Goal: Information Seeking & Learning: Learn about a topic

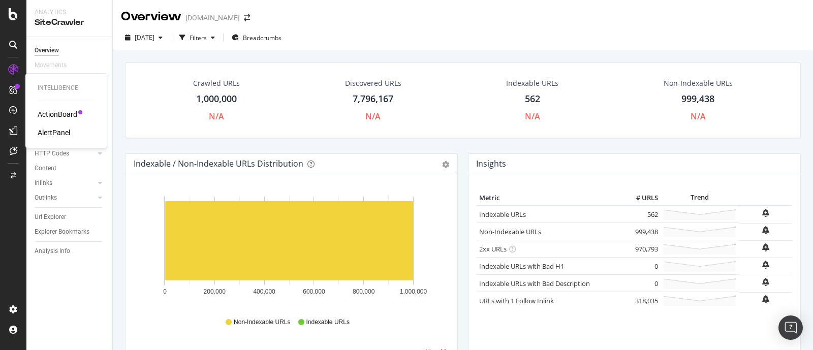
click at [70, 115] on div "ActionBoard" at bounding box center [58, 114] width 40 height 10
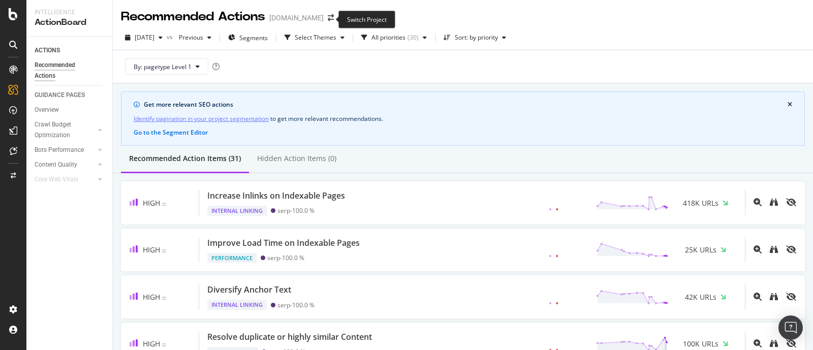
click at [331, 19] on span at bounding box center [331, 17] width 14 height 7
click at [330, 19] on icon "arrow-right-arrow-left" at bounding box center [331, 17] width 6 height 7
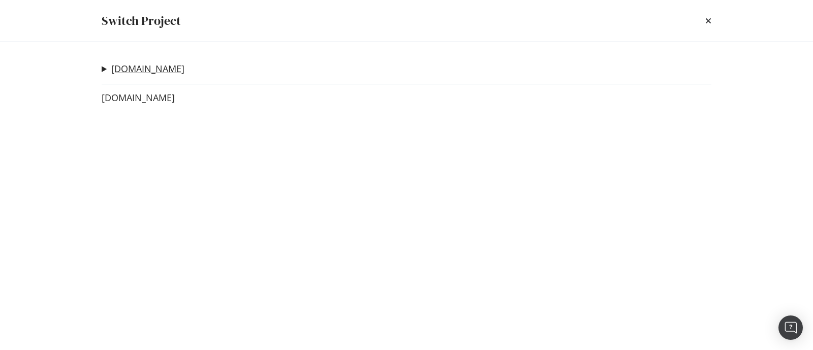
click at [162, 70] on link "[DOMAIN_NAME]" at bounding box center [147, 69] width 73 height 11
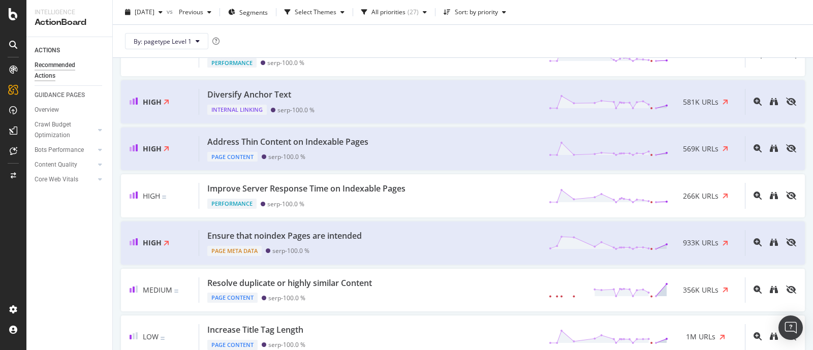
scroll to position [191, 0]
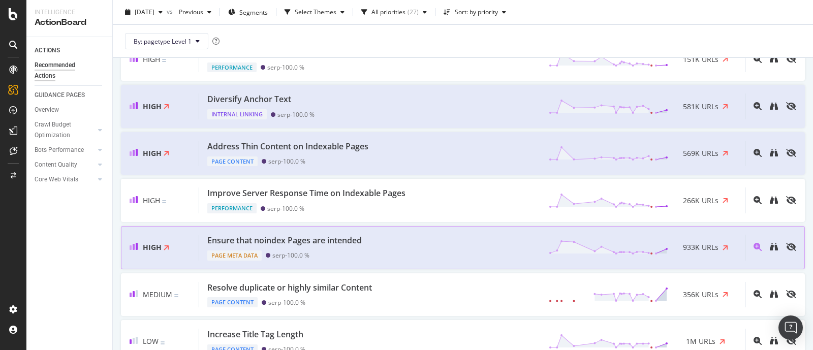
click at [370, 240] on div "Ensure that noindex Pages are intended Page Meta Data serp - 100.0 % 933K URLs" at bounding box center [472, 248] width 546 height 26
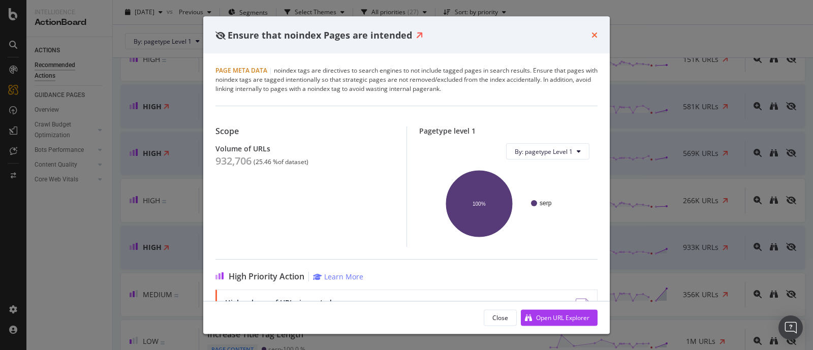
click at [595, 32] on icon "times" at bounding box center [595, 35] width 6 height 8
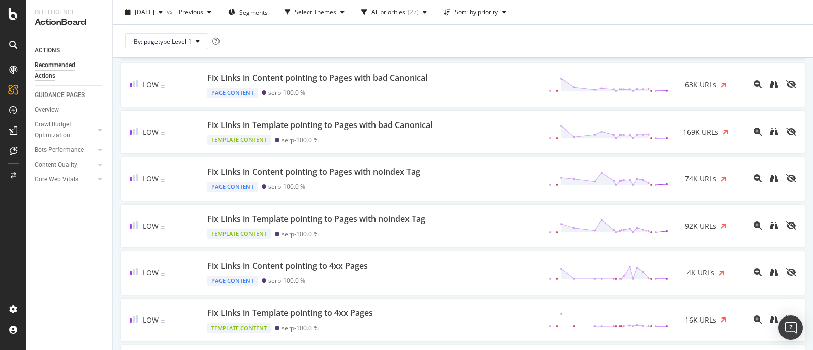
scroll to position [508, 0]
